Goal: Navigation & Orientation: Find specific page/section

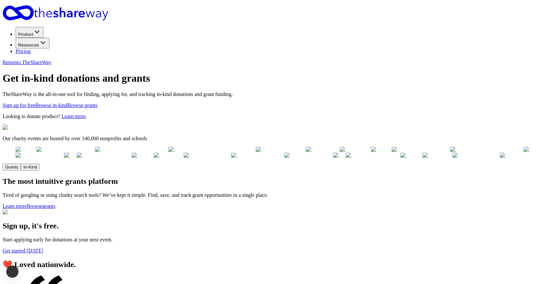
click at [306, 72] on div "Get in-kind donations and grants TheShareWay is the all-in-one tool for finding…" at bounding box center [273, 101] width 541 height 58
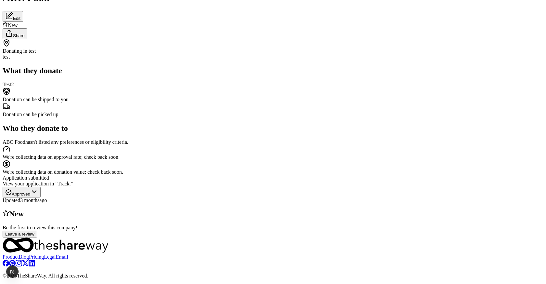
scroll to position [110, 0]
